Goal: Task Accomplishment & Management: Manage account settings

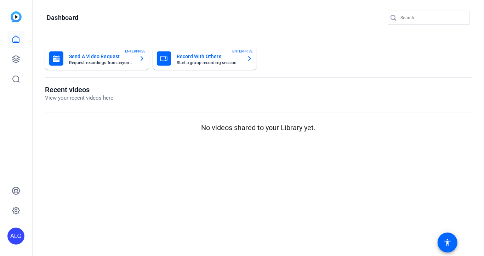
click at [25, 59] on div "ALG" at bounding box center [16, 128] width 32 height 256
click at [22, 59] on link at bounding box center [15, 59] width 17 height 17
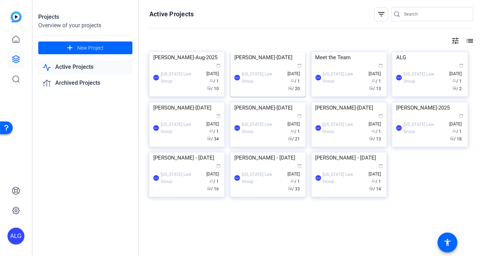
click at [249, 52] on img at bounding box center [268, 52] width 75 height 0
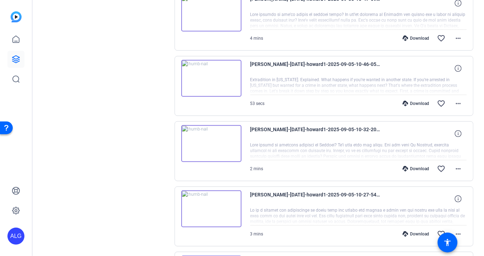
scroll to position [261, 0]
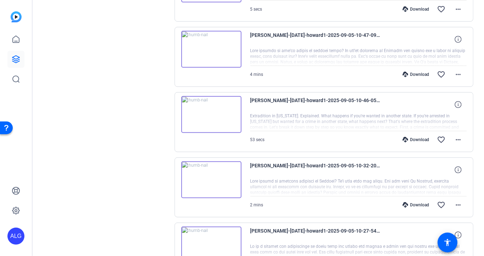
click at [215, 106] on img at bounding box center [211, 114] width 60 height 37
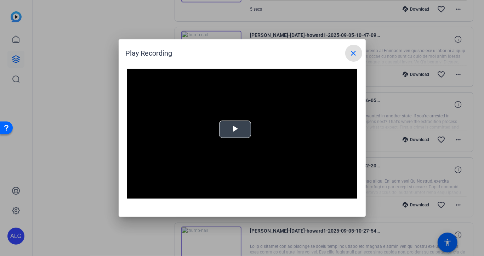
click at [235, 129] on span "Video Player" at bounding box center [235, 129] width 0 height 0
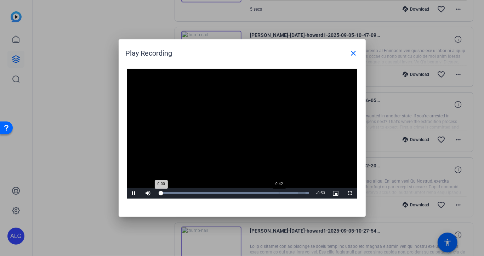
click at [279, 190] on div "Loaded : 100.00% 0:42 0:00" at bounding box center [234, 193] width 158 height 11
click at [245, 193] on div "Loaded : 100.00% 0:30 0:43" at bounding box center [234, 193] width 151 height 2
click at [352, 56] on mat-icon "close" at bounding box center [354, 53] width 8 height 8
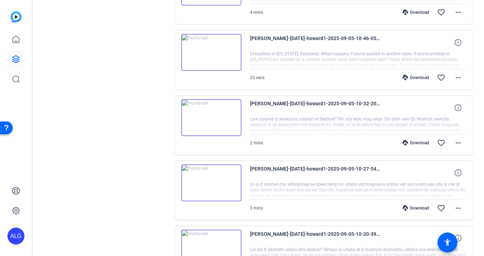
scroll to position [325, 0]
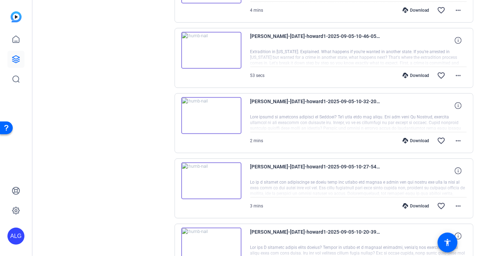
click at [205, 119] on img at bounding box center [211, 115] width 60 height 37
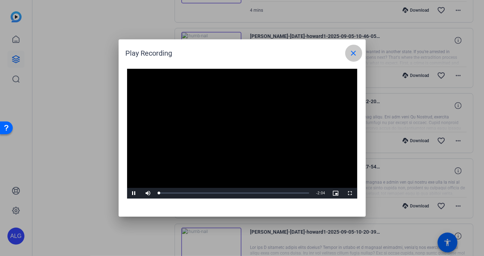
click at [360, 50] on span at bounding box center [353, 53] width 17 height 17
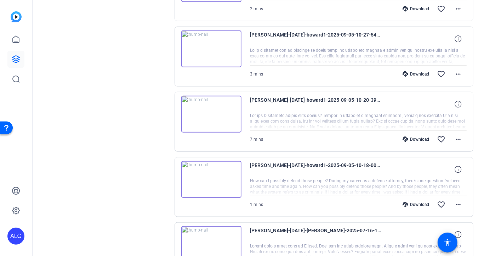
scroll to position [456, 0]
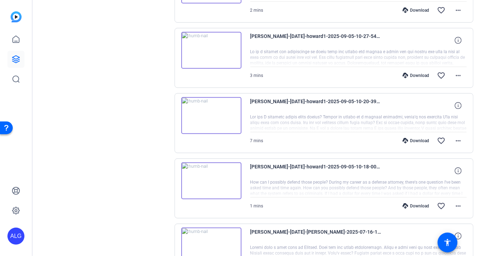
click at [209, 113] on img at bounding box center [211, 115] width 60 height 37
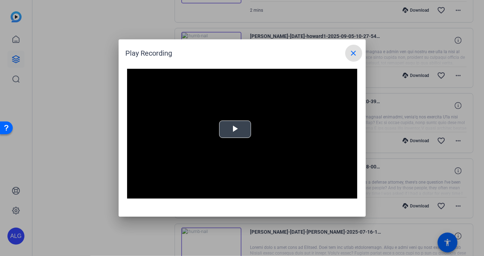
click at [235, 129] on span "Video Player" at bounding box center [235, 129] width 0 height 0
click at [354, 51] on mat-icon "close" at bounding box center [354, 53] width 8 height 8
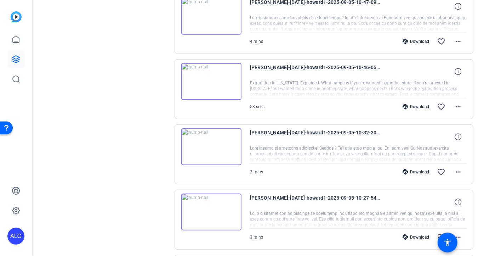
scroll to position [294, 0]
click at [210, 78] on img at bounding box center [211, 82] width 60 height 37
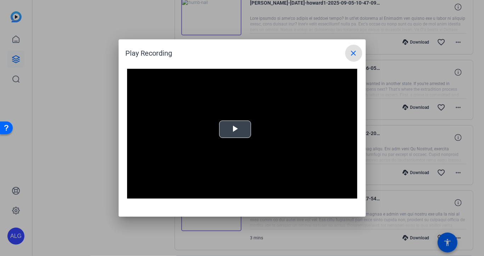
click at [235, 129] on span "Video Player" at bounding box center [235, 129] width 0 height 0
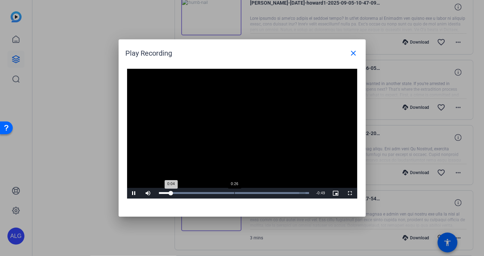
click at [234, 191] on div "Loaded : 100.00% 0:26 0:04" at bounding box center [234, 193] width 158 height 11
click at [354, 51] on mat-icon "close" at bounding box center [354, 53] width 8 height 8
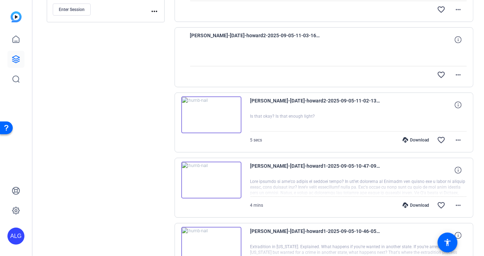
scroll to position [119, 0]
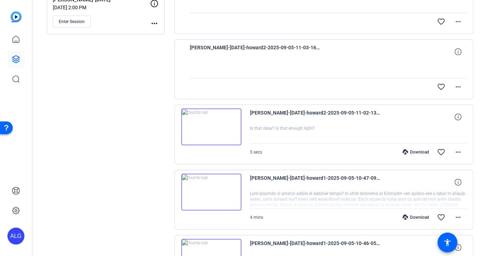
click at [211, 121] on img at bounding box center [211, 126] width 60 height 37
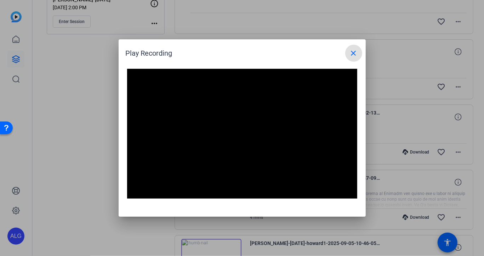
click at [354, 52] on mat-icon "close" at bounding box center [354, 53] width 8 height 8
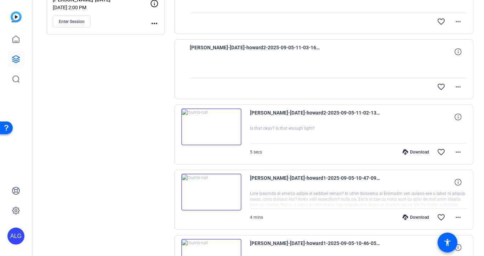
scroll to position [0, 0]
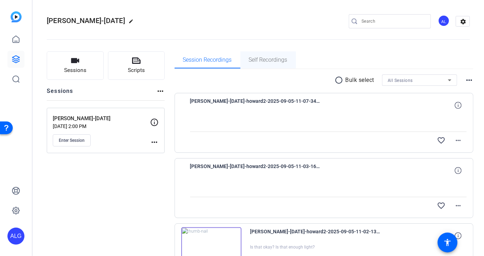
click at [264, 57] on span "Self Recordings" at bounding box center [268, 60] width 39 height 6
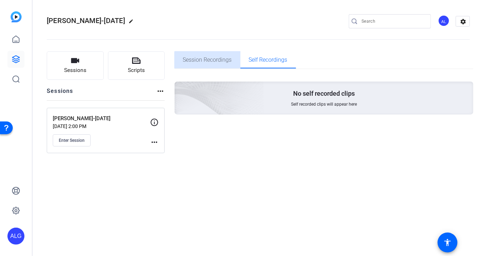
click at [221, 66] on span "Session Recordings" at bounding box center [207, 59] width 49 height 17
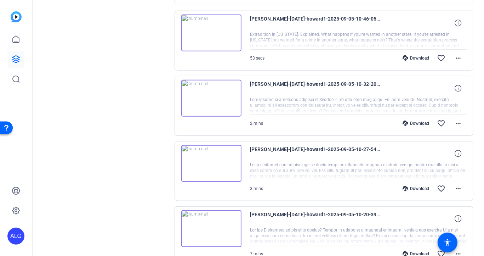
scroll to position [339, 0]
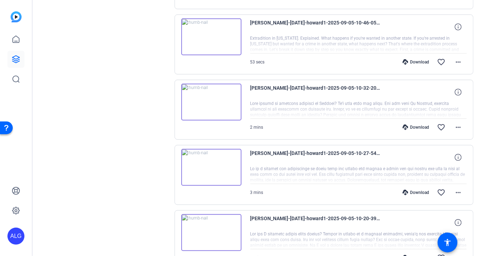
click at [209, 101] on img at bounding box center [211, 102] width 60 height 37
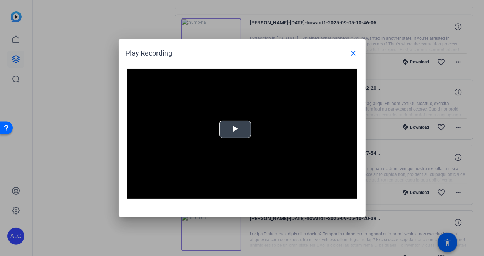
click at [235, 129] on span "Video Player" at bounding box center [235, 129] width 0 height 0
click at [356, 50] on mat-icon "close" at bounding box center [354, 53] width 8 height 8
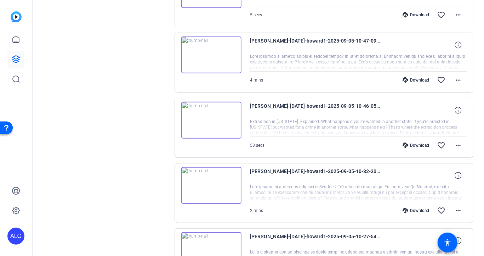
scroll to position [230, 0]
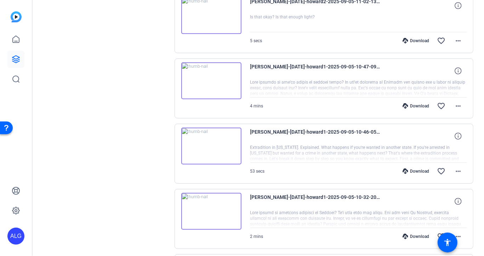
click at [213, 141] on img at bounding box center [211, 145] width 60 height 37
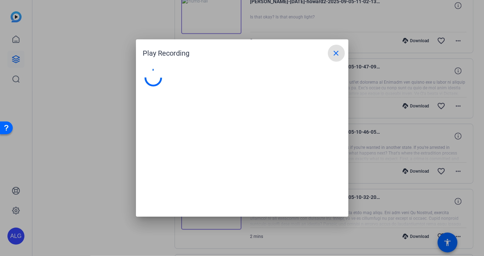
click at [213, 141] on div at bounding box center [242, 139] width 212 height 155
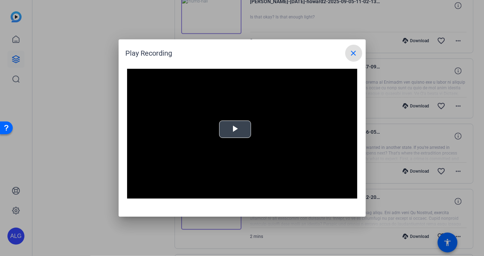
click at [235, 129] on span "Video Player" at bounding box center [235, 129] width 0 height 0
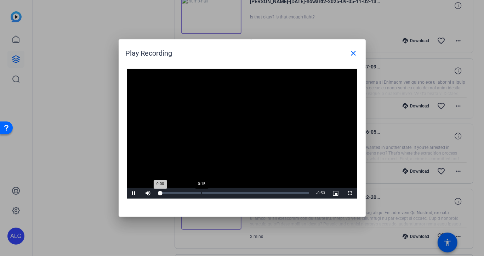
click at [202, 191] on div "Loaded : 0% 0:15 0:00" at bounding box center [234, 193] width 158 height 11
click at [353, 56] on mat-icon "close" at bounding box center [354, 53] width 8 height 8
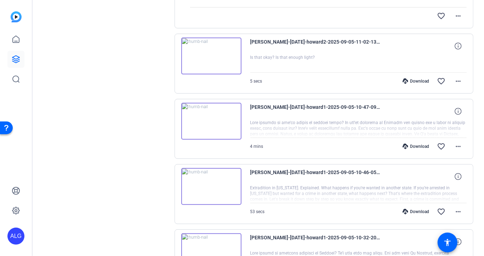
scroll to position [181, 0]
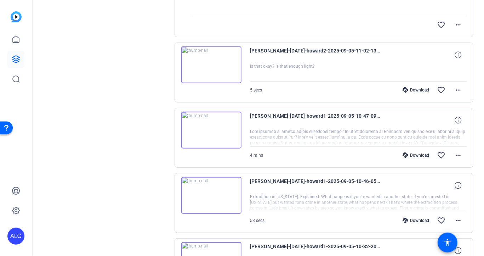
click at [209, 134] on img at bounding box center [211, 130] width 60 height 37
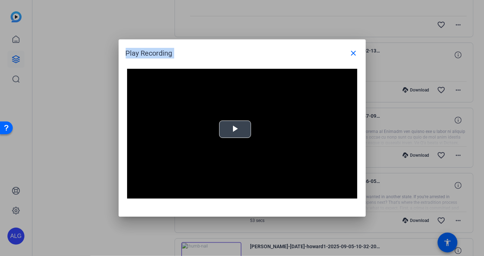
click at [235, 129] on span "Video Player" at bounding box center [235, 129] width 0 height 0
click at [355, 51] on mat-icon "close" at bounding box center [354, 53] width 8 height 8
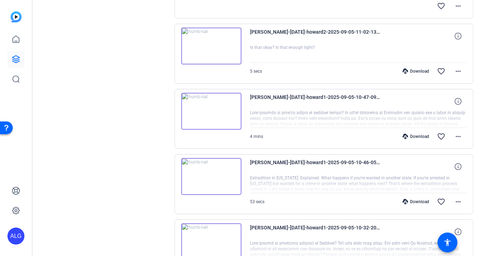
scroll to position [201, 0]
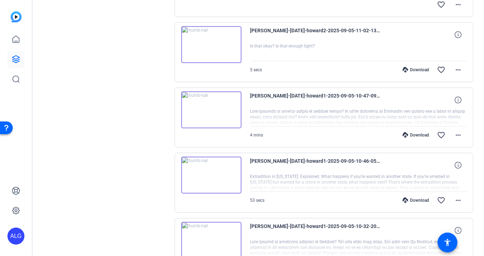
click at [213, 115] on img at bounding box center [211, 109] width 60 height 37
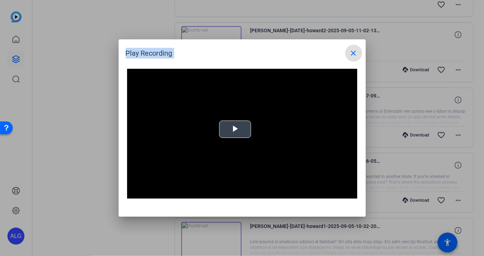
click at [243, 144] on video "Video Player" at bounding box center [242, 134] width 230 height 130
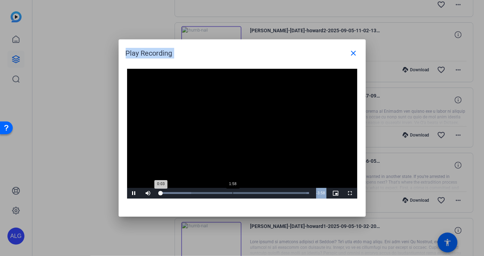
click at [233, 189] on div "Loaded : 100.00% 1:58 0:03" at bounding box center [234, 193] width 158 height 11
click at [263, 190] on div "Loaded : 100.00% 2:47 2:00" at bounding box center [234, 193] width 158 height 11
click at [355, 54] on mat-icon "close" at bounding box center [354, 53] width 8 height 8
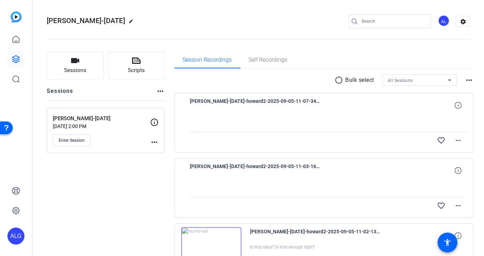
scroll to position [0, 0]
click at [273, 57] on span "Self Recordings" at bounding box center [268, 60] width 39 height 6
